Goal: Task Accomplishment & Management: Complete application form

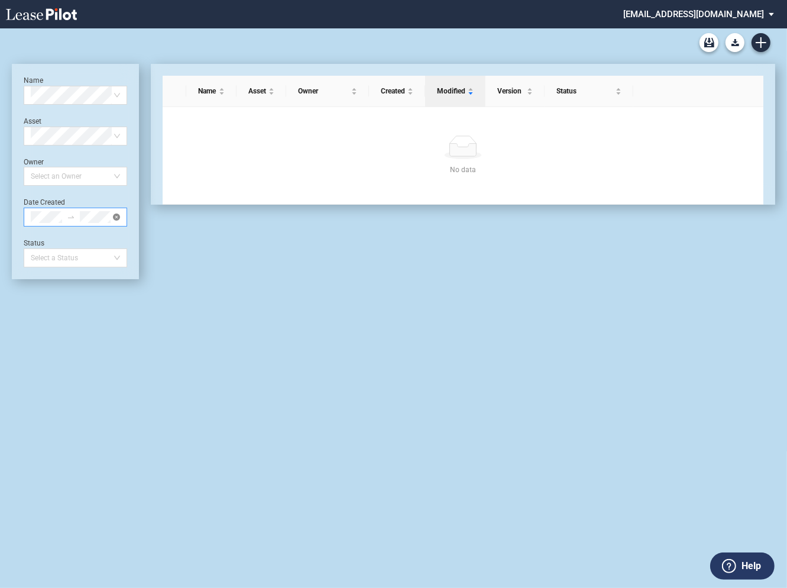
click at [116, 217] on icon "close-circle" at bounding box center [116, 217] width 7 height 7
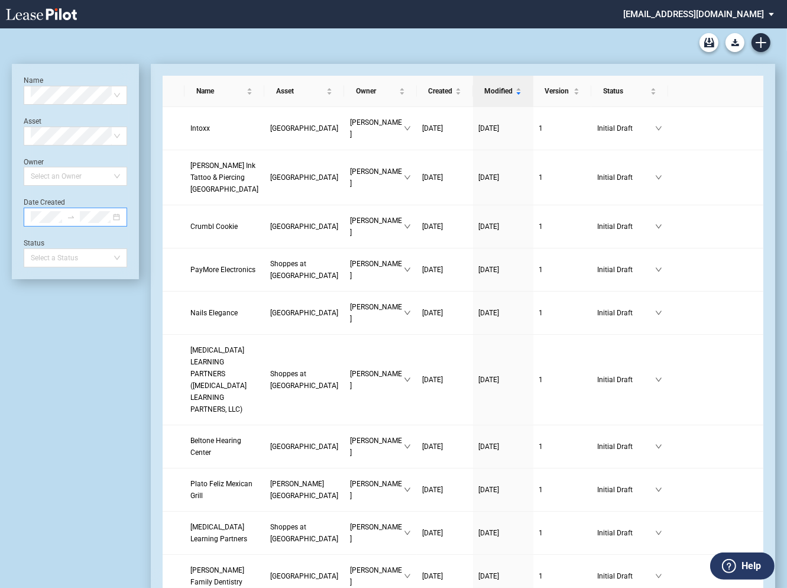
click at [700, 15] on md-select "rivercrest@leasepilot.co Change Password 2-Factor Authentication Admin Area For…" at bounding box center [703, 13] width 162 height 27
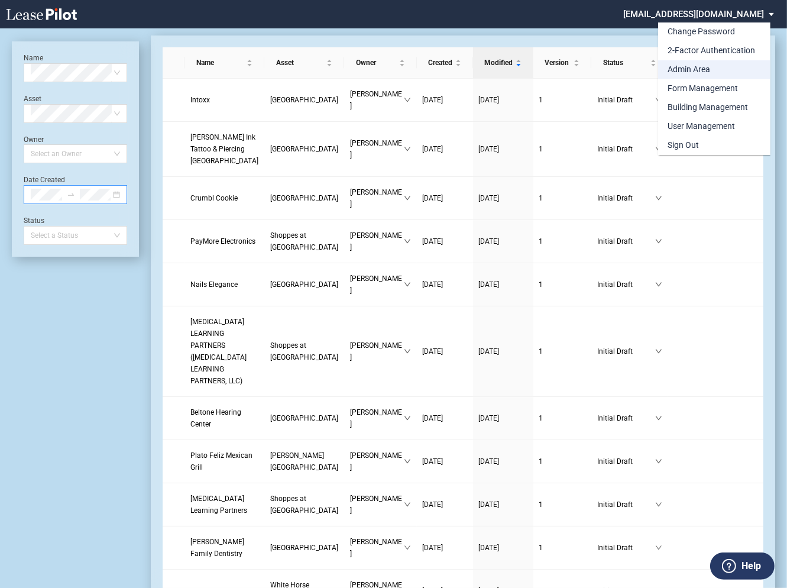
click at [685, 67] on div "Admin Area" at bounding box center [689, 70] width 43 height 12
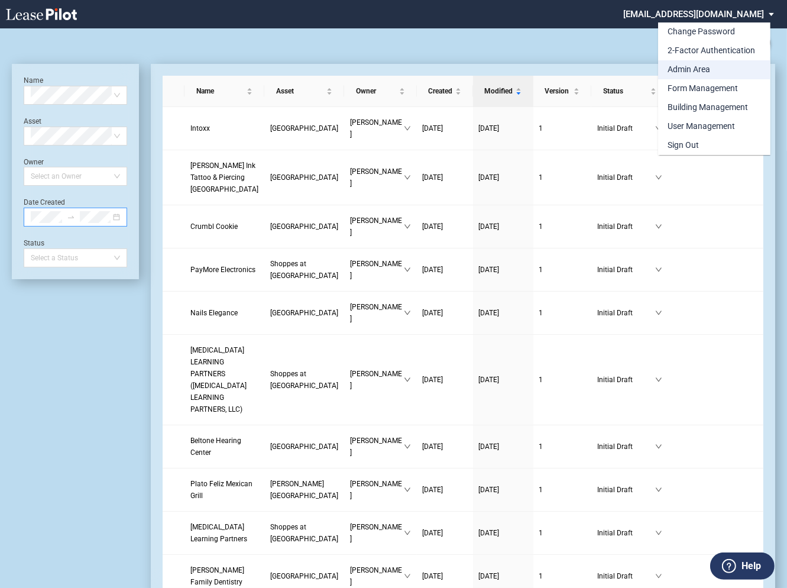
scroll to position [28, 0]
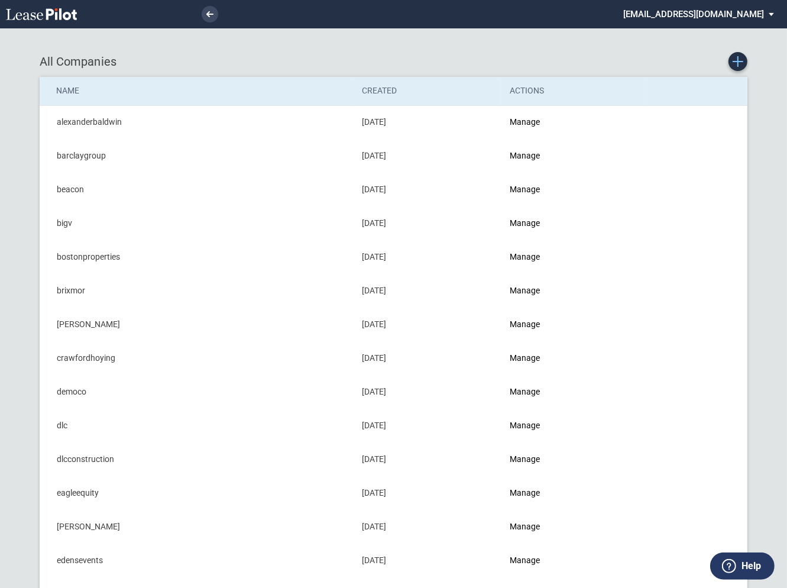
click at [739, 64] on use "Create new Company" at bounding box center [738, 61] width 11 height 11
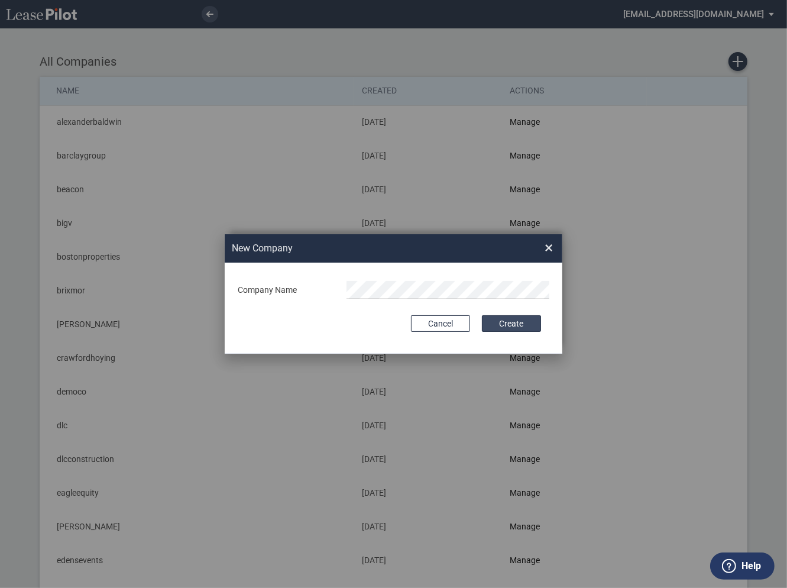
click at [503, 323] on button "Create" at bounding box center [511, 323] width 59 height 17
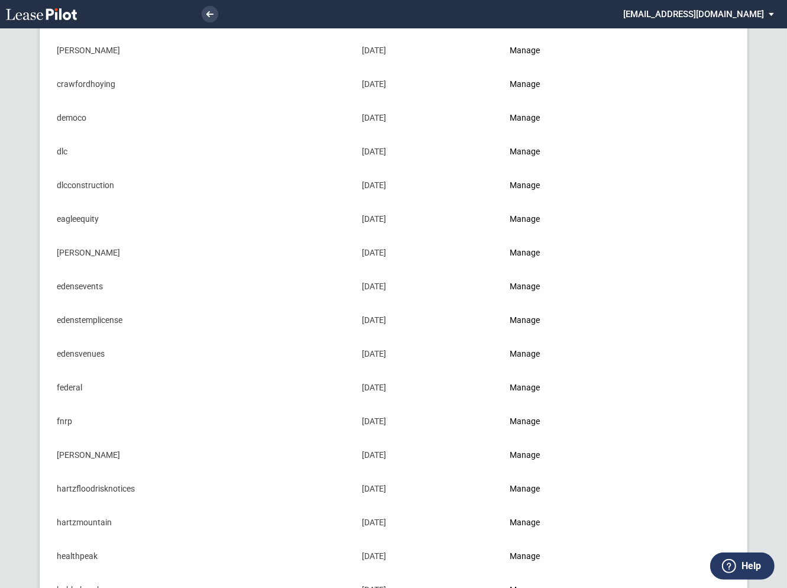
scroll to position [277, 0]
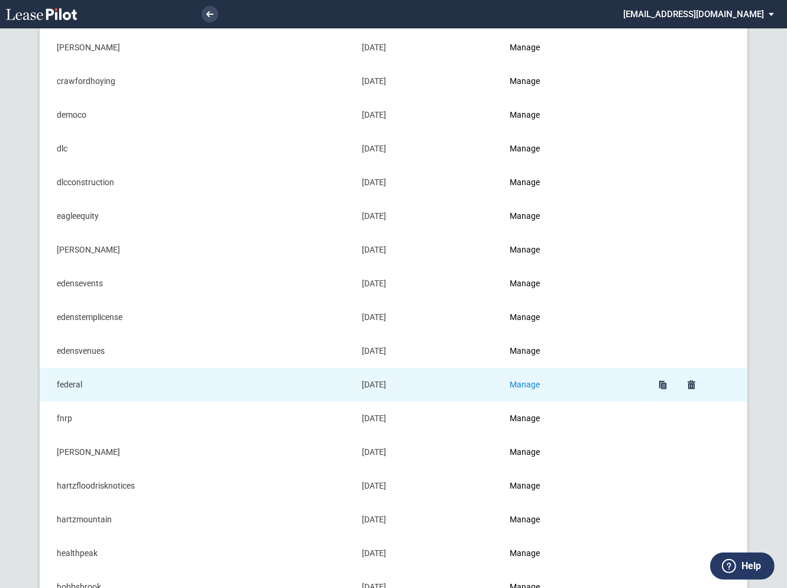
click at [532, 380] on link "Manage" at bounding box center [525, 384] width 30 height 9
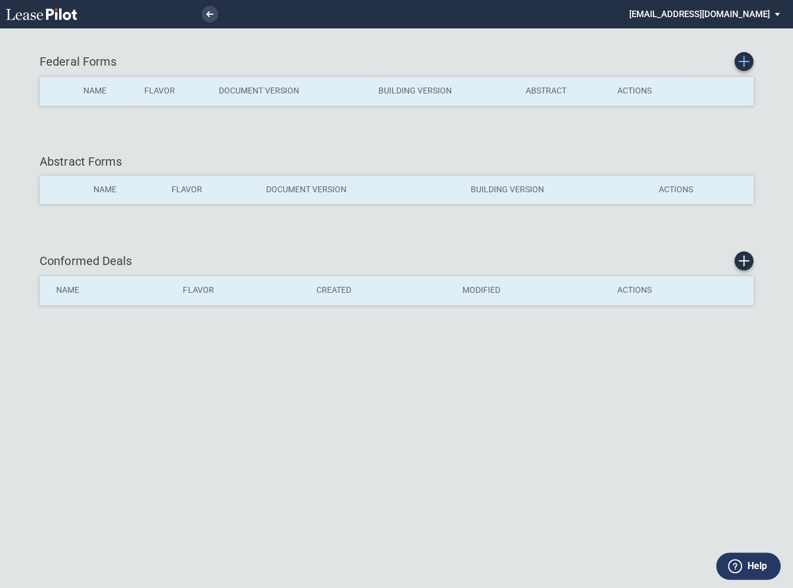
click at [744, 64] on use "Create new Form" at bounding box center [744, 61] width 11 height 11
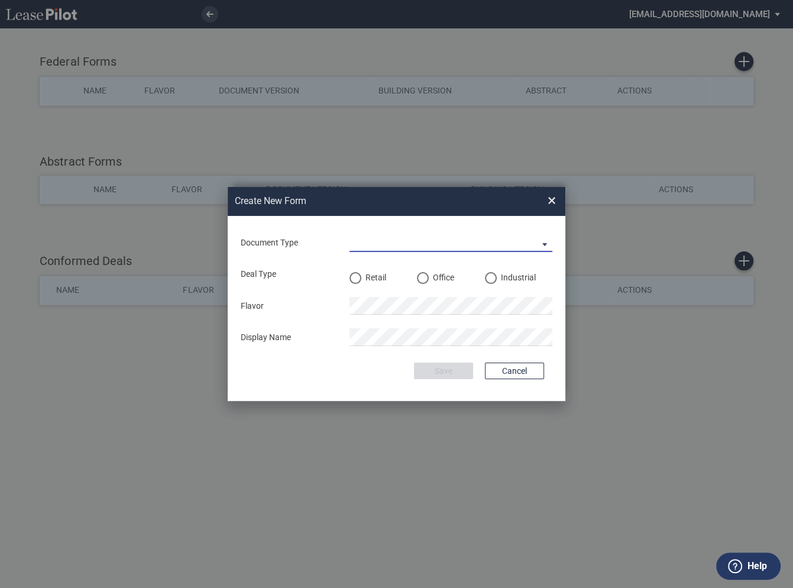
click at [369, 245] on md-select "Lease Amendment LOI" at bounding box center [451, 243] width 203 height 18
click at [364, 240] on div "Lease" at bounding box center [362, 243] width 25 height 13
click at [356, 279] on div "Retail" at bounding box center [356, 278] width 12 height 12
click at [441, 369] on button "Save" at bounding box center [443, 371] width 59 height 17
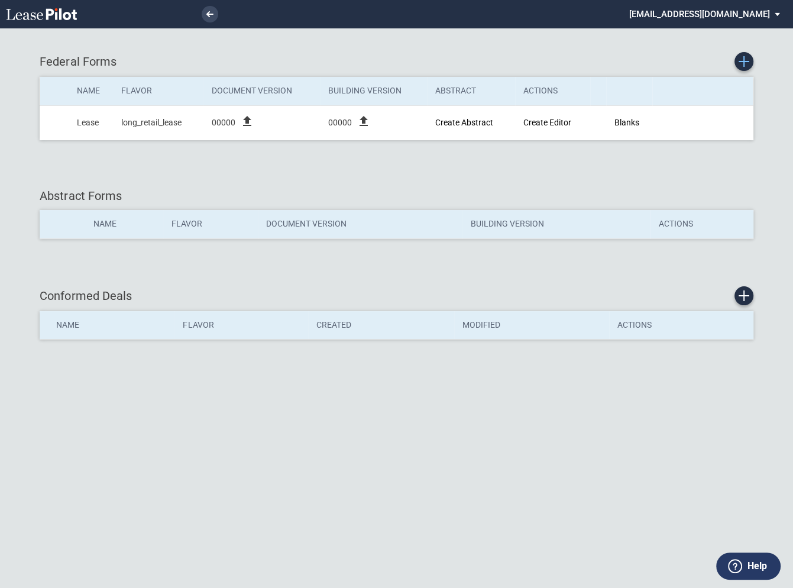
click at [746, 65] on icon "Create new Form" at bounding box center [744, 61] width 11 height 11
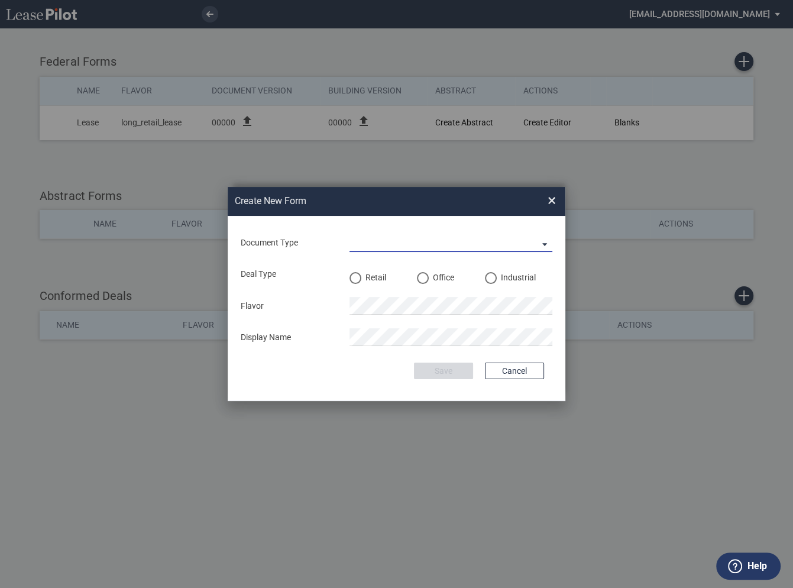
click at [389, 248] on md-select "Lease Amendment LOI" at bounding box center [451, 243] width 203 height 18
click at [372, 243] on div "Lease" at bounding box center [362, 243] width 25 height 13
click at [356, 277] on div "Retail" at bounding box center [356, 278] width 12 height 12
click at [451, 372] on button "Save" at bounding box center [443, 371] width 59 height 17
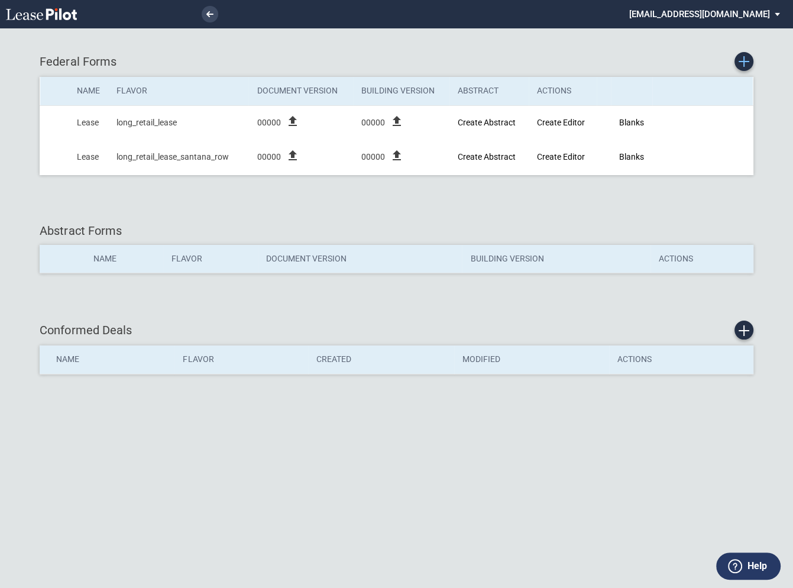
click at [745, 64] on icon "Create new Form" at bounding box center [744, 61] width 11 height 11
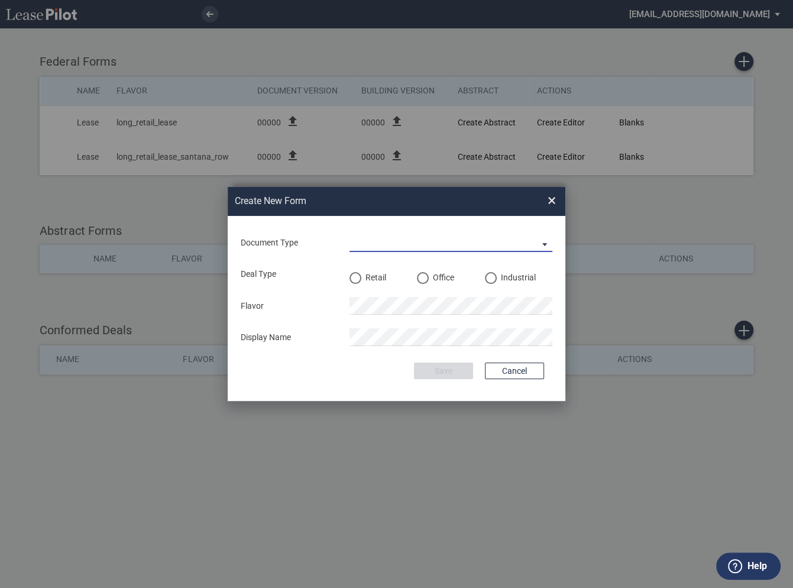
click at [367, 246] on md-select "Lease Amendment LOI" at bounding box center [451, 243] width 203 height 18
click at [363, 245] on div "Lease" at bounding box center [362, 243] width 25 height 13
click at [354, 277] on div "Retail" at bounding box center [356, 278] width 12 height 12
click at [452, 370] on button "Save" at bounding box center [443, 371] width 59 height 17
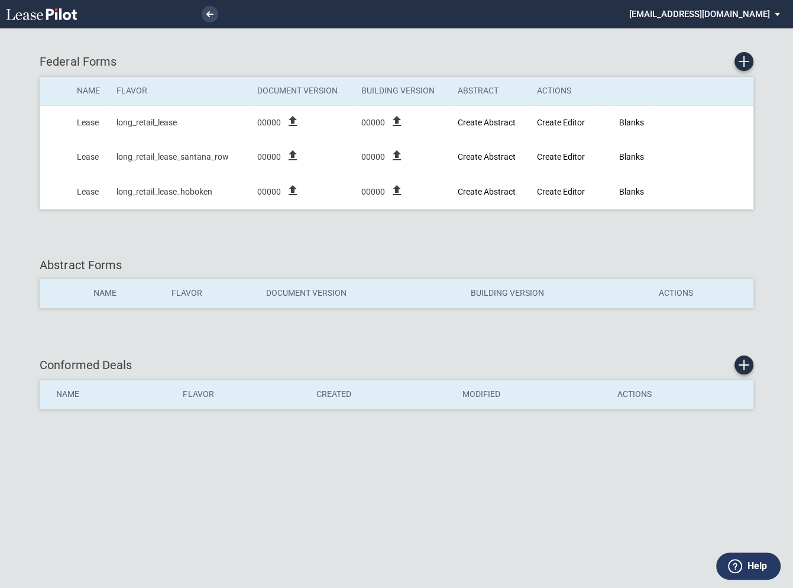
click at [741, 71] on div "federal Forms Name Flavor Document Version Building Version Abstract Actions Le…" at bounding box center [397, 130] width 714 height 157
click at [745, 60] on icon "Create new Form" at bounding box center [744, 61] width 11 height 11
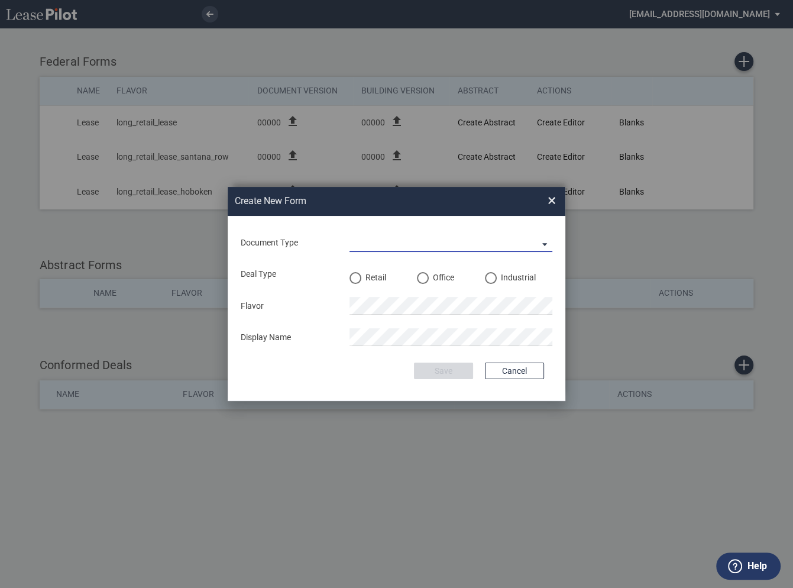
click at [388, 247] on md-select "Lease Amendment LOI" at bounding box center [451, 243] width 203 height 18
click at [369, 246] on div "Lease" at bounding box center [362, 243] width 25 height 13
click at [360, 276] on div "Retail" at bounding box center [356, 278] width 12 height 12
click at [452, 366] on button "Save" at bounding box center [443, 371] width 59 height 17
